Goal: Transaction & Acquisition: Purchase product/service

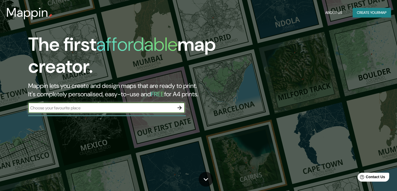
click at [369, 13] on button "Create your map" at bounding box center [372, 13] width 38 height 10
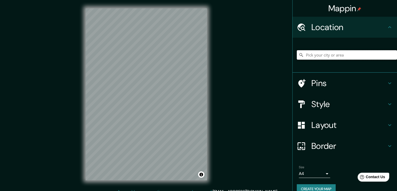
click at [349, 57] on input "Pick your city or area" at bounding box center [347, 54] width 100 height 9
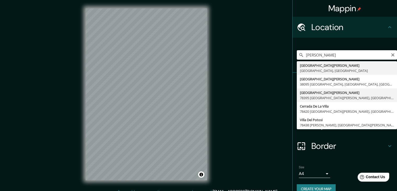
type input "Avenida Villa De Pozos, 78395 San Luis Potosí, San Luis Potosí, México"
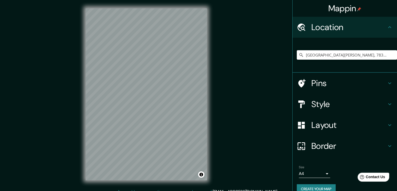
click at [382, 81] on h4 "Pins" at bounding box center [348, 83] width 75 height 10
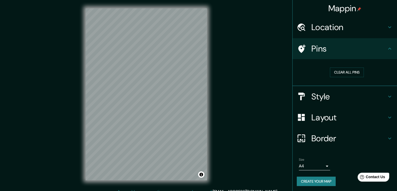
click at [382, 53] on h4 "Pins" at bounding box center [348, 48] width 75 height 10
click at [379, 93] on h4 "Style" at bounding box center [348, 96] width 75 height 10
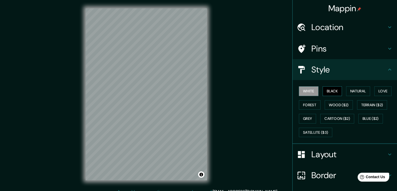
click at [329, 89] on button "Black" at bounding box center [333, 91] width 20 height 10
click at [354, 93] on button "Natural" at bounding box center [358, 91] width 24 height 10
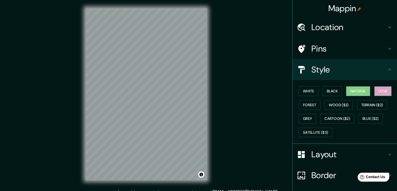
click at [376, 92] on button "Love" at bounding box center [382, 91] width 17 height 10
click at [311, 104] on button "Forest" at bounding box center [310, 105] width 22 height 10
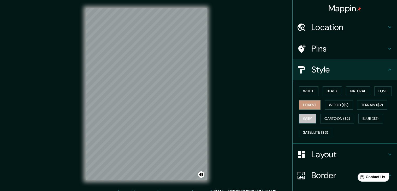
click at [303, 119] on button "Grey" at bounding box center [307, 119] width 17 height 10
click at [330, 108] on button "Wood ($2)" at bounding box center [339, 105] width 28 height 10
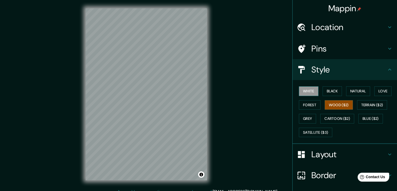
click at [306, 93] on button "White" at bounding box center [309, 91] width 20 height 10
click at [313, 132] on button "Satellite ($3)" at bounding box center [315, 132] width 33 height 10
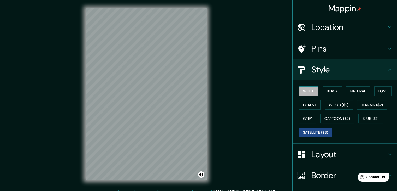
click at [303, 90] on button "White" at bounding box center [309, 91] width 20 height 10
click at [363, 64] on div "Style" at bounding box center [345, 69] width 104 height 21
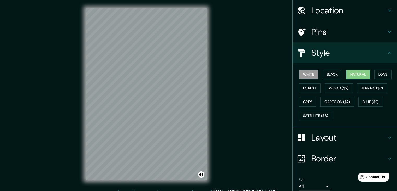
scroll to position [26, 0]
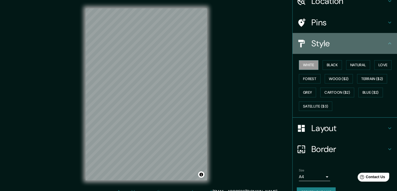
click at [381, 44] on h4 "Style" at bounding box center [348, 43] width 75 height 10
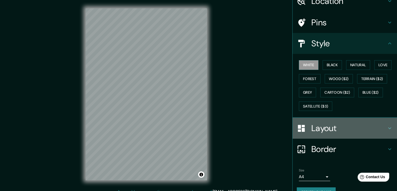
click at [332, 126] on h4 "Layout" at bounding box center [348, 128] width 75 height 10
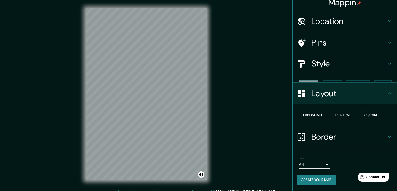
scroll to position [0, 0]
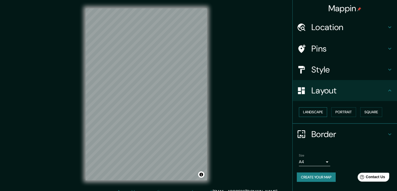
click at [314, 110] on button "Landscape" at bounding box center [313, 112] width 28 height 10
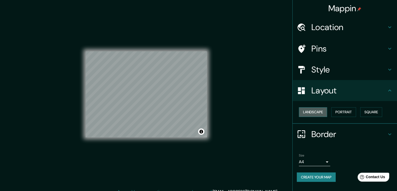
click at [314, 110] on button "Landscape" at bounding box center [313, 112] width 28 height 10
click at [353, 110] on button "Portrait" at bounding box center [343, 112] width 25 height 10
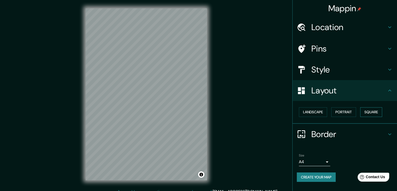
click at [370, 113] on button "Square" at bounding box center [371, 112] width 22 height 10
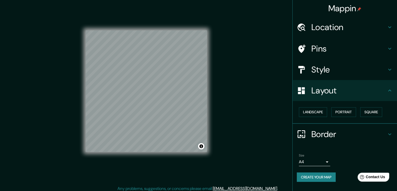
scroll to position [6, 0]
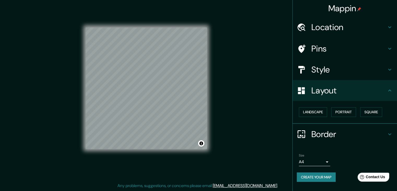
click at [306, 174] on button "Create your map" at bounding box center [316, 177] width 39 height 10
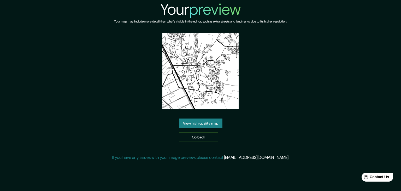
click at [215, 125] on link "View high quality map" at bounding box center [201, 123] width 44 height 10
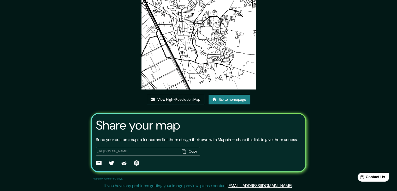
scroll to position [54, 0]
